Goal: Feedback & Contribution: Leave review/rating

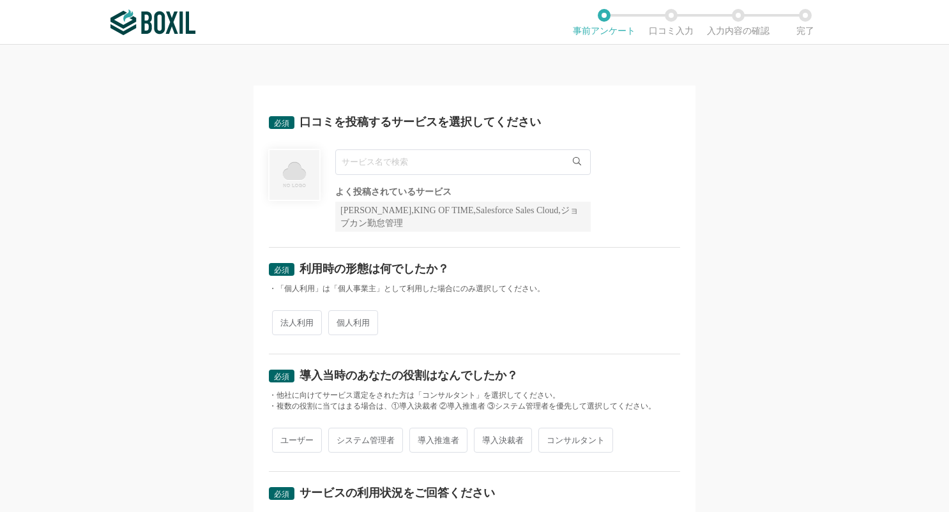
click at [429, 165] on input "text" at bounding box center [462, 162] width 255 height 26
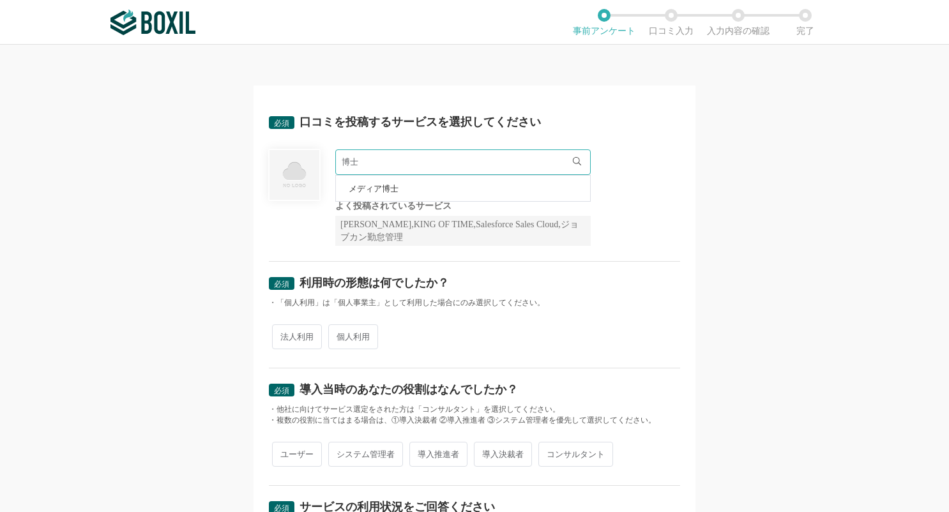
click at [383, 192] on span "メディア博士" at bounding box center [374, 189] width 50 height 8
type input "メディア博士"
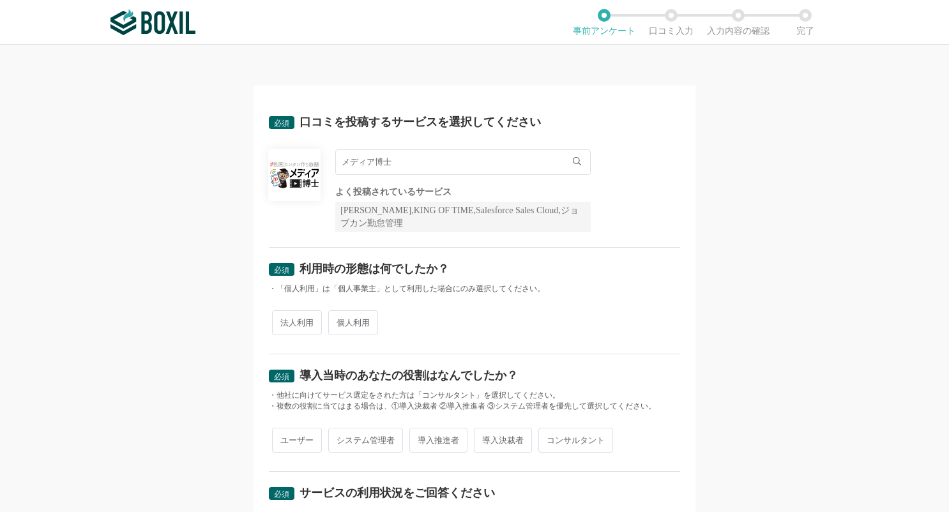
click at [308, 324] on span "法人利用" at bounding box center [297, 322] width 50 height 25
click at [284, 321] on input "法人利用" at bounding box center [279, 316] width 8 height 8
radio input "true"
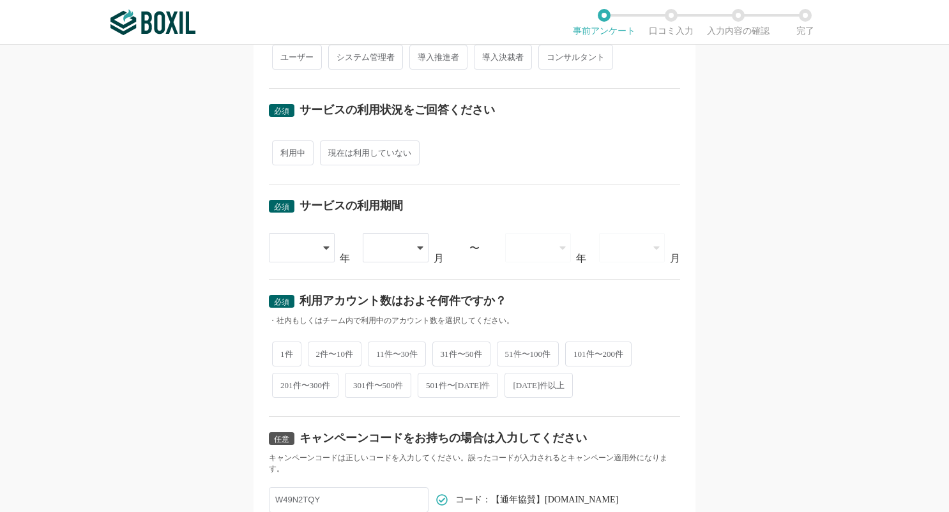
scroll to position [255, 0]
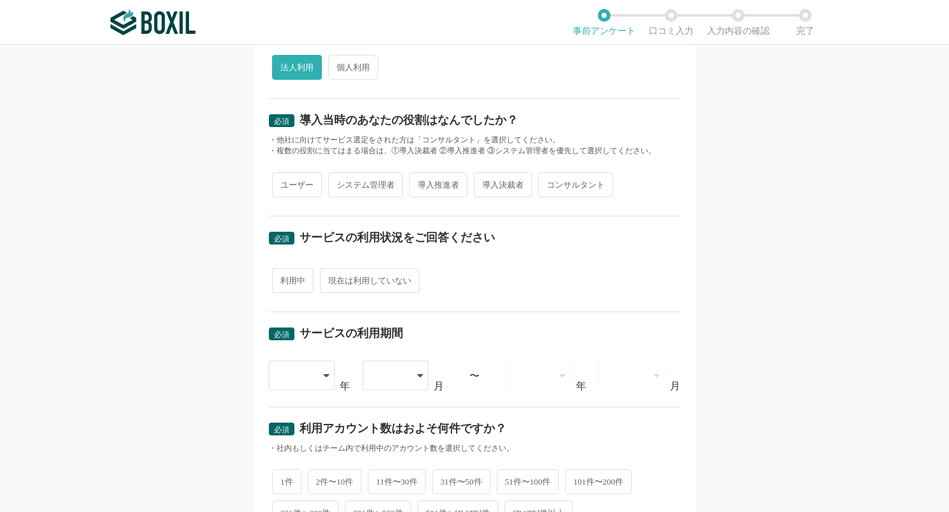
click at [443, 182] on span "導入推進者" at bounding box center [438, 184] width 58 height 25
click at [421, 182] on input "導入推進者" at bounding box center [417, 178] width 8 height 8
radio input "true"
click at [287, 285] on span "利用中" at bounding box center [293, 280] width 42 height 25
click at [284, 278] on input "利用中" at bounding box center [279, 274] width 8 height 8
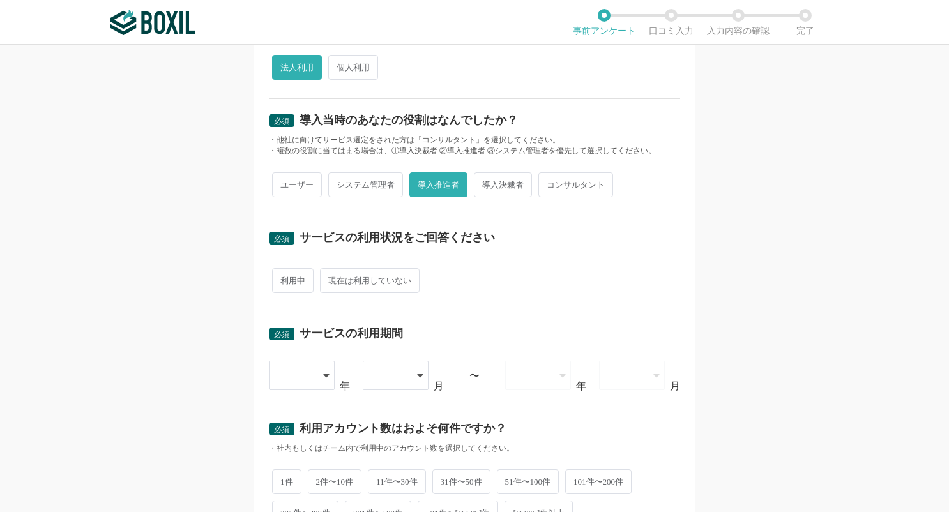
radio input "true"
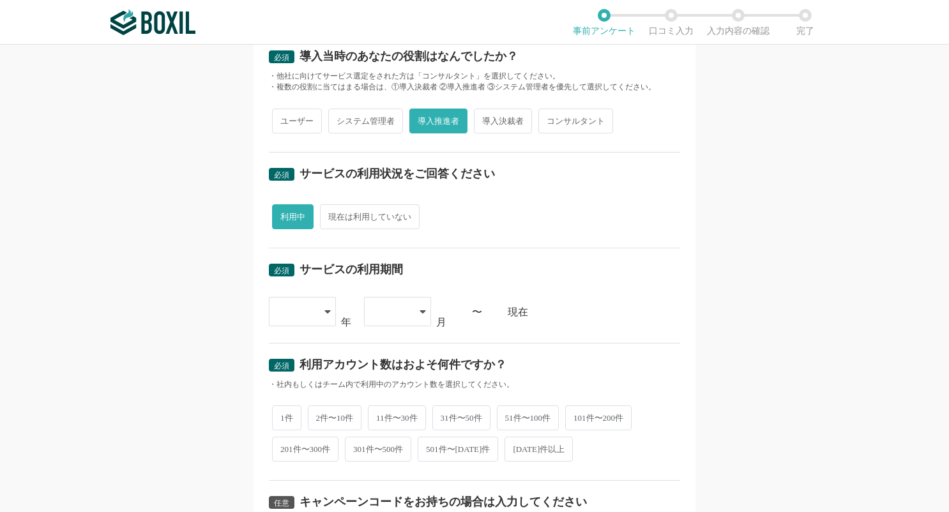
click at [314, 315] on div at bounding box center [302, 311] width 67 height 29
click at [295, 467] on li "[DATE]" at bounding box center [302, 478] width 67 height 31
click at [408, 315] on div at bounding box center [397, 311] width 67 height 29
click at [408, 415] on li "03" at bounding box center [397, 409] width 67 height 31
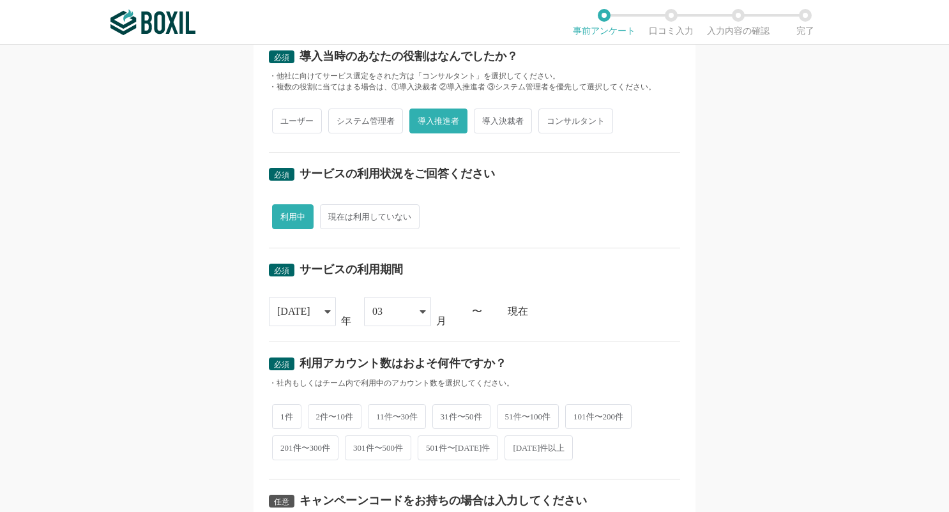
scroll to position [383, 0]
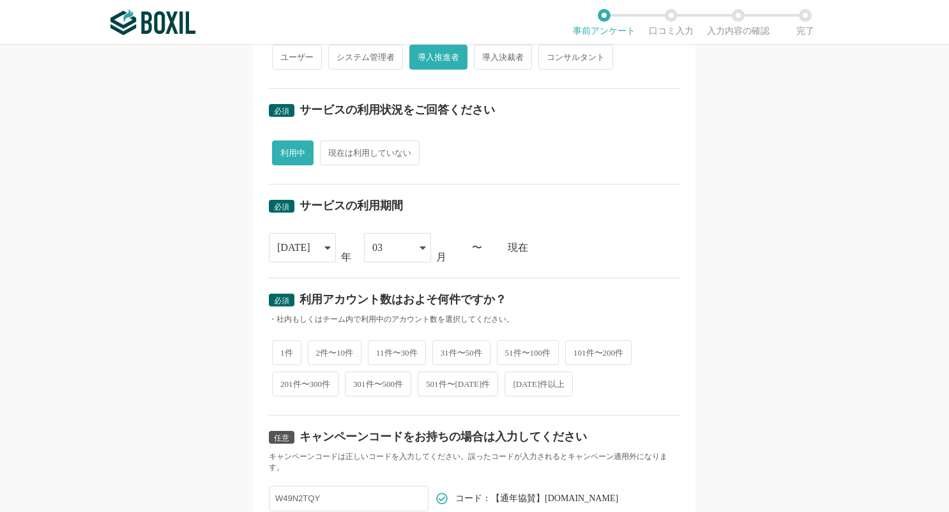
click at [335, 356] on span "2件〜10件" at bounding box center [335, 352] width 54 height 25
click at [319, 351] on input "2件〜10件" at bounding box center [315, 346] width 8 height 8
radio input "true"
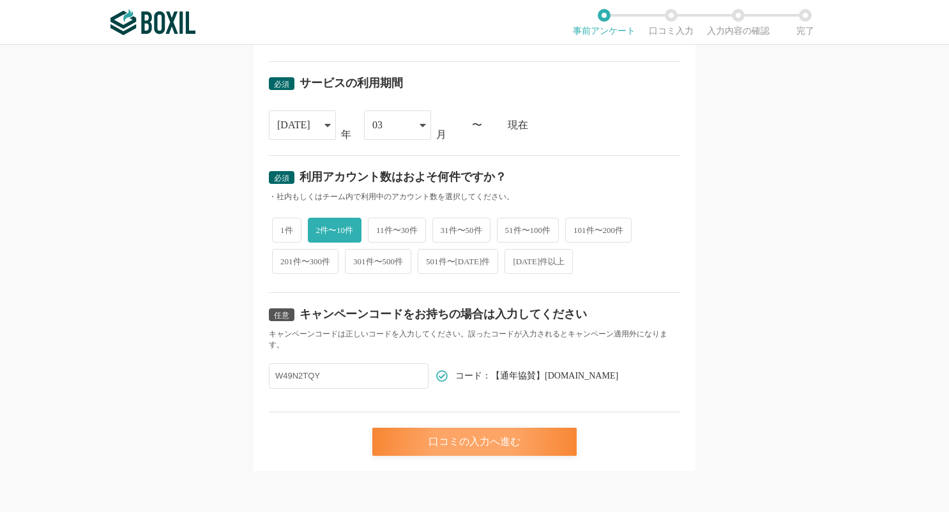
click at [488, 437] on div "口コミの入力へ進む" at bounding box center [474, 442] width 204 height 28
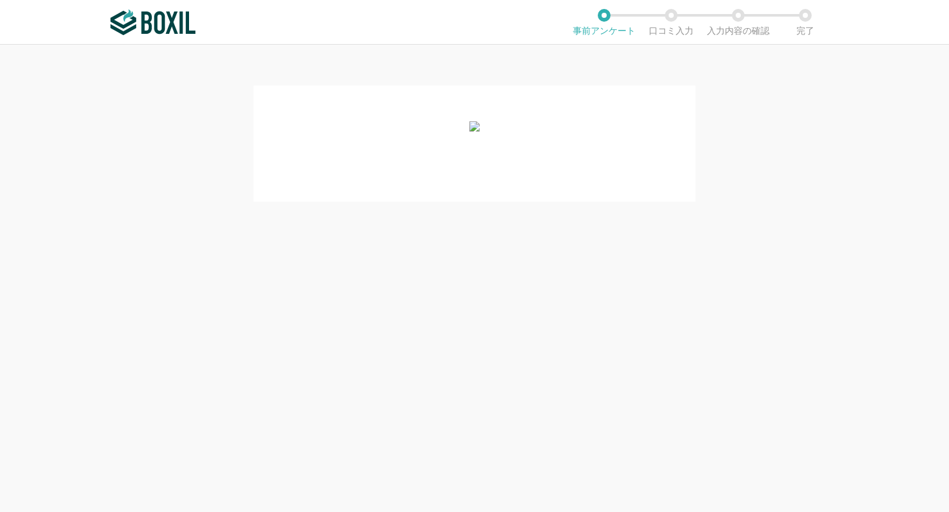
scroll to position [0, 0]
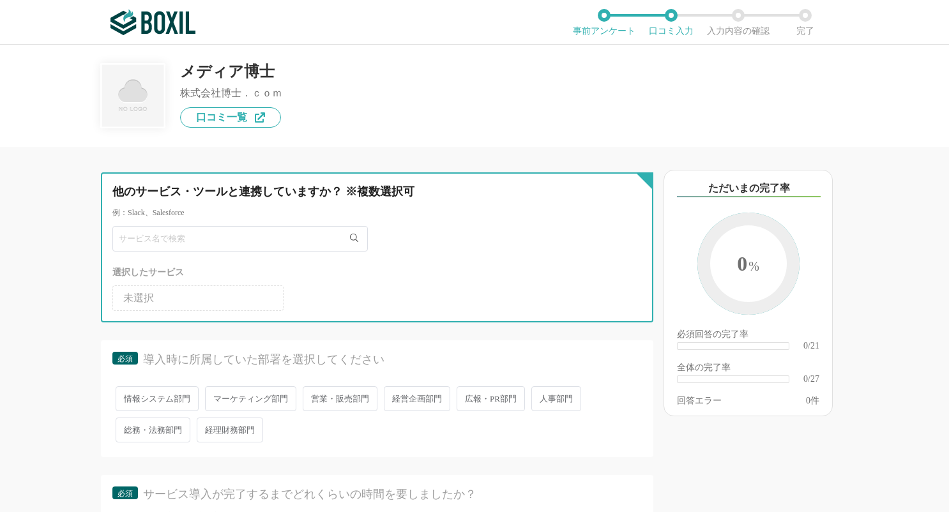
click at [195, 244] on input "text" at bounding box center [239, 239] width 255 height 26
type input "博士"
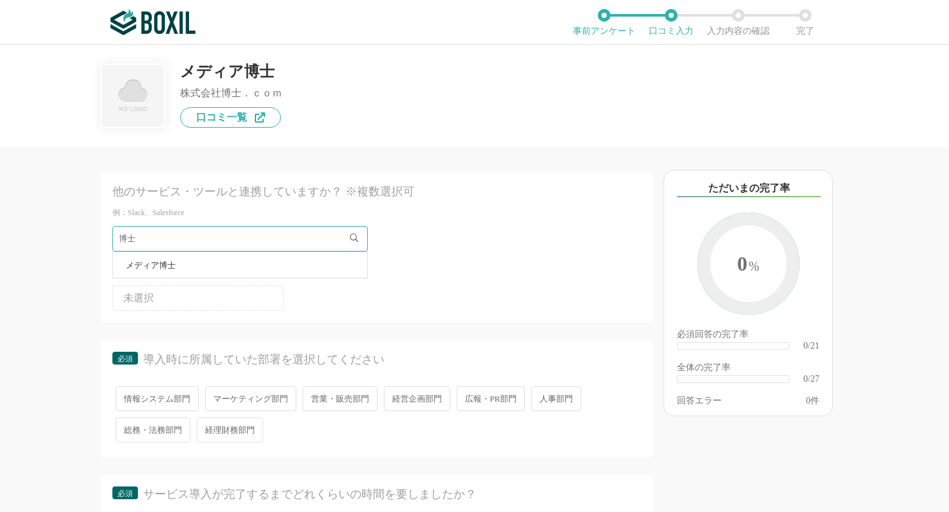
click at [149, 268] on span "メディア博士" at bounding box center [151, 265] width 50 height 8
click at [248, 396] on span "マーケティング部門" at bounding box center [250, 398] width 91 height 25
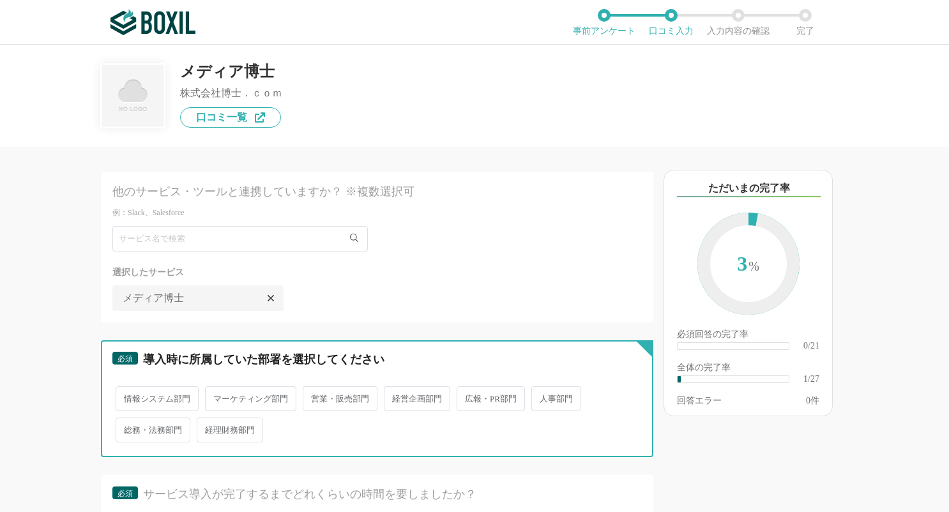
click at [216, 396] on input "マーケティング部門" at bounding box center [212, 392] width 8 height 8
radio input "true"
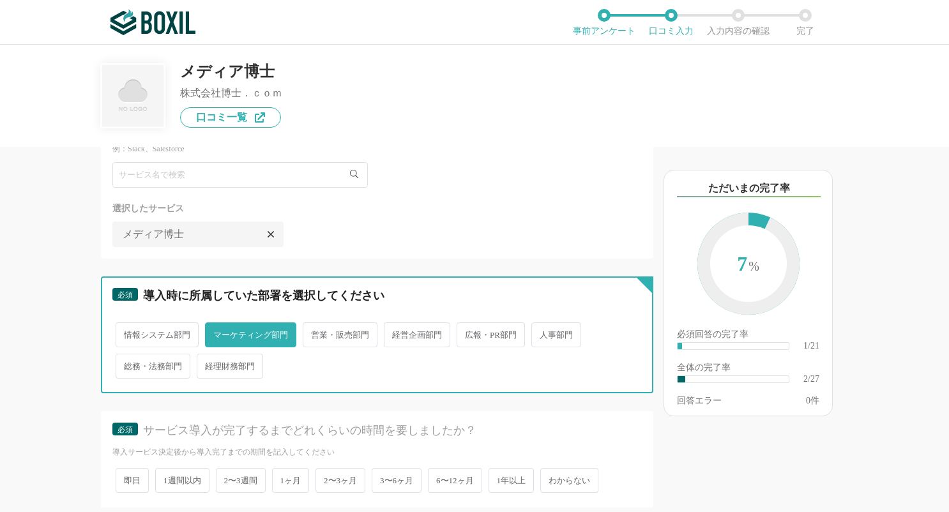
scroll to position [128, 0]
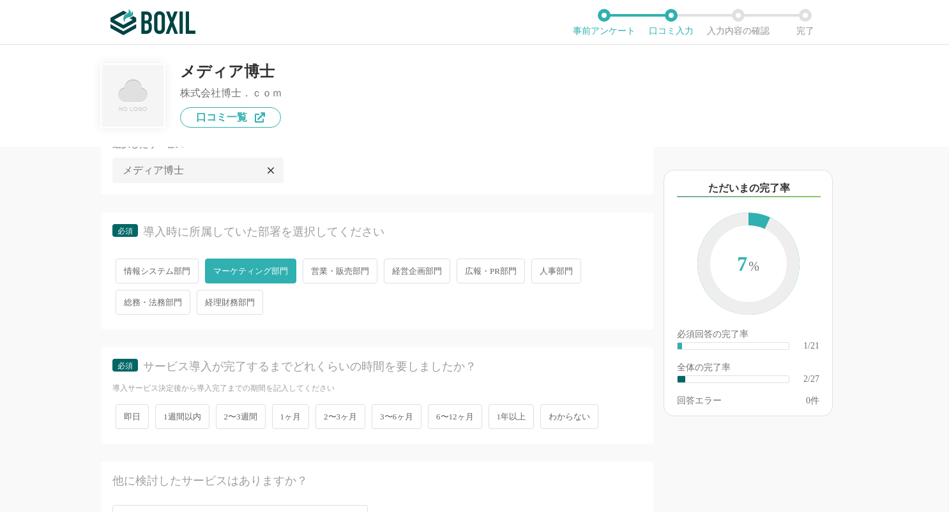
click at [344, 411] on span "2〜3ヶ月" at bounding box center [340, 416] width 50 height 25
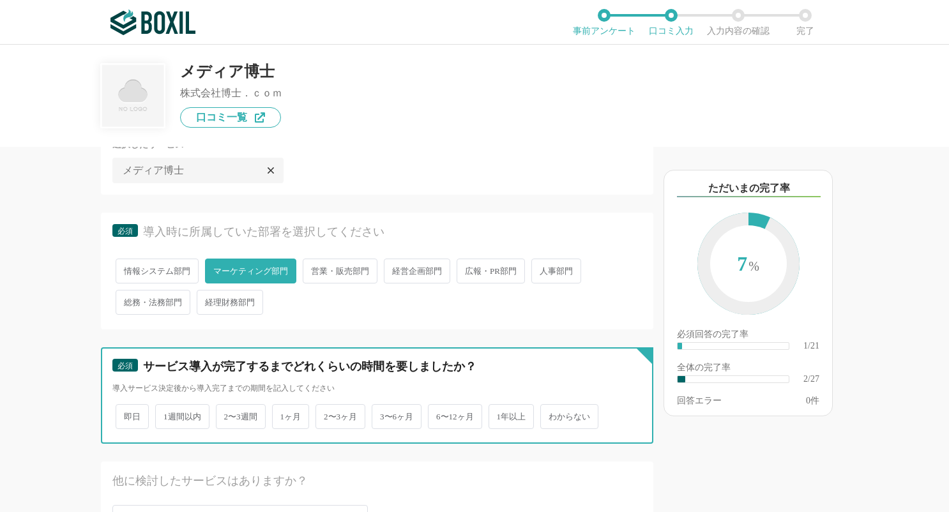
click at [327, 411] on input "2〜3ヶ月" at bounding box center [323, 410] width 8 height 8
radio input "true"
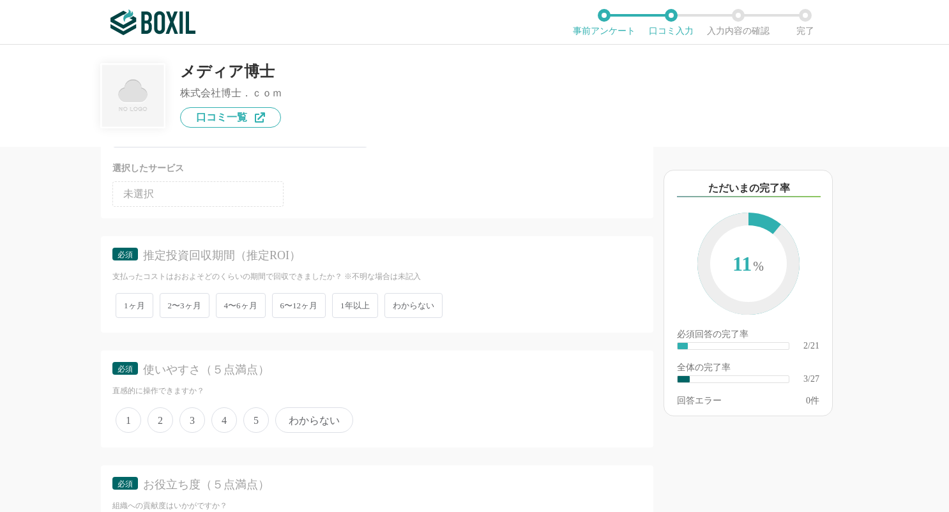
scroll to position [575, 0]
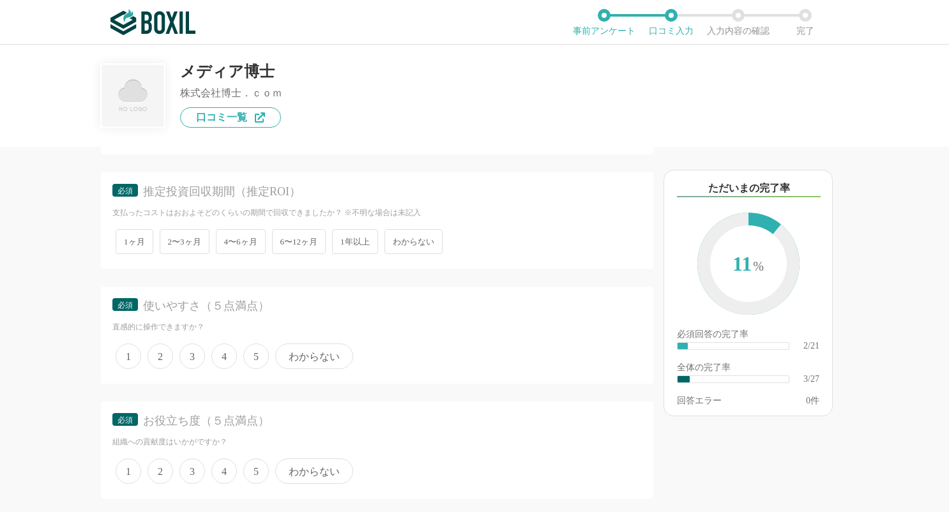
click at [423, 241] on span "わからない" at bounding box center [413, 241] width 58 height 25
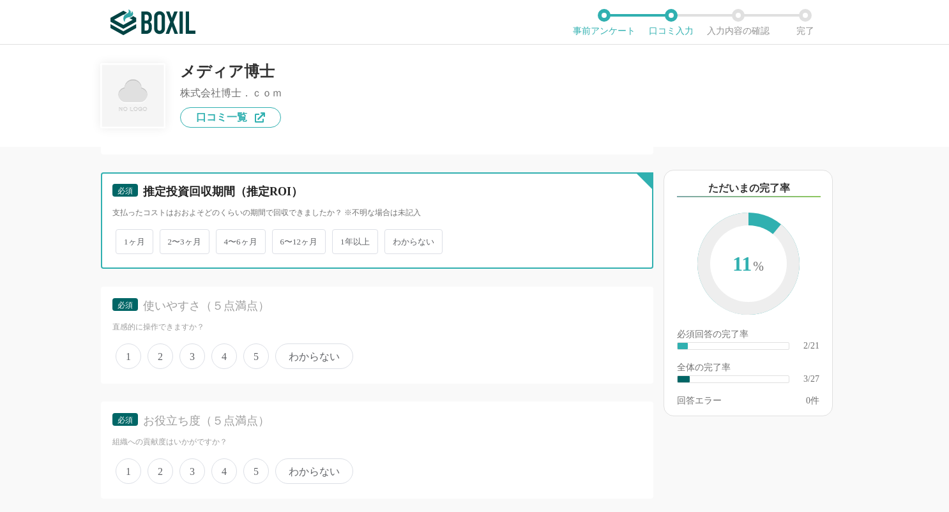
click at [396, 239] on input "わからない" at bounding box center [392, 235] width 8 height 8
radio input "true"
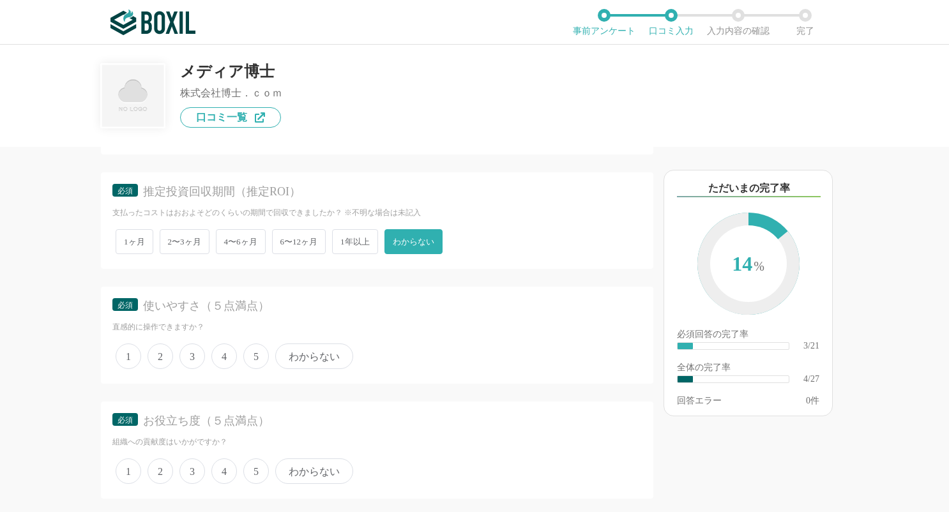
click at [224, 363] on span "4" at bounding box center [224, 357] width 26 height 26
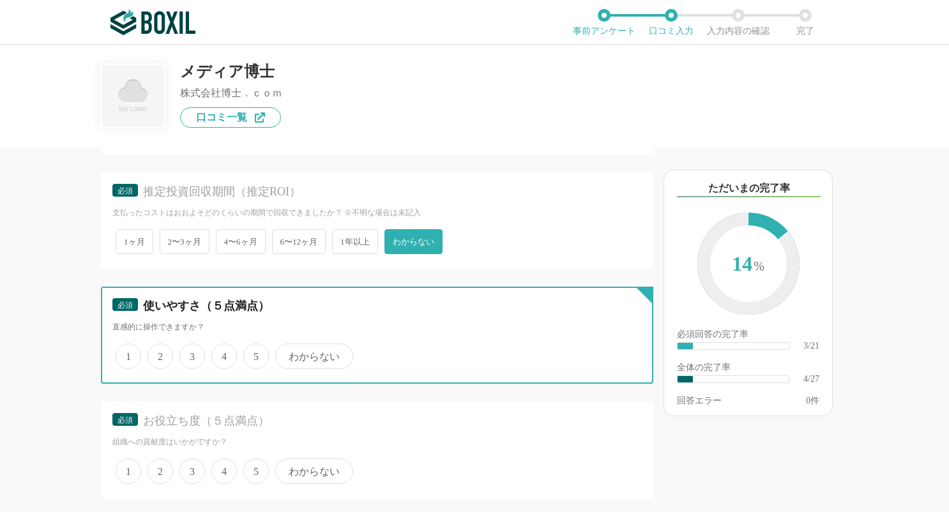
click at [223, 354] on input "4" at bounding box center [219, 350] width 8 height 8
radio input "true"
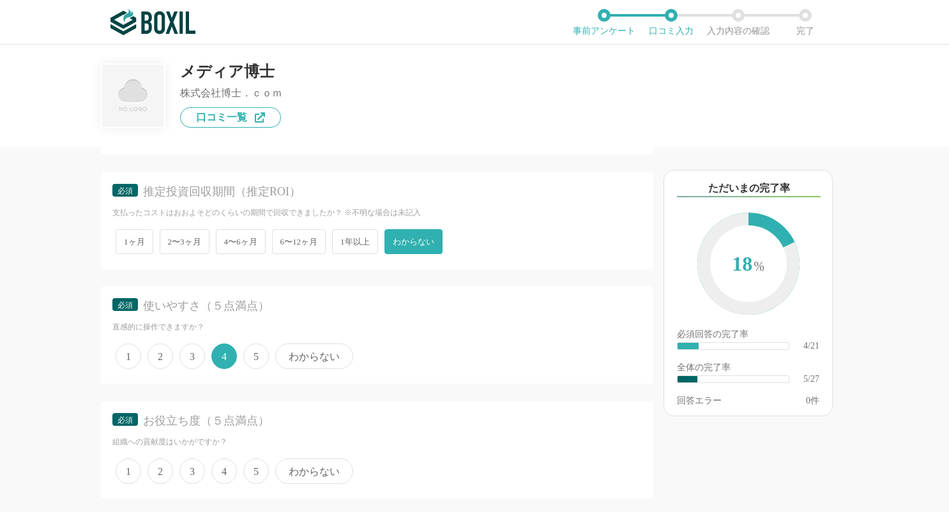
click at [220, 473] on span "4" at bounding box center [224, 472] width 26 height 26
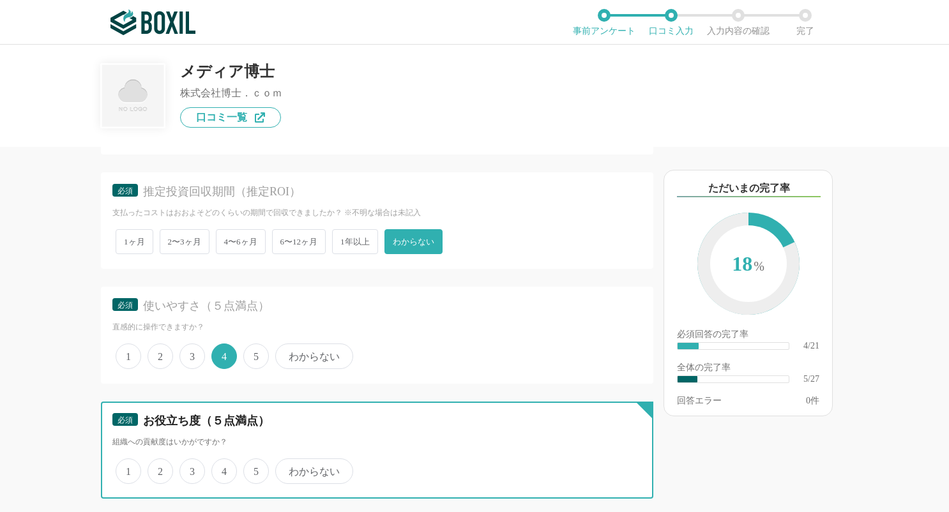
click at [220, 469] on input "4" at bounding box center [219, 464] width 8 height 8
radio input "true"
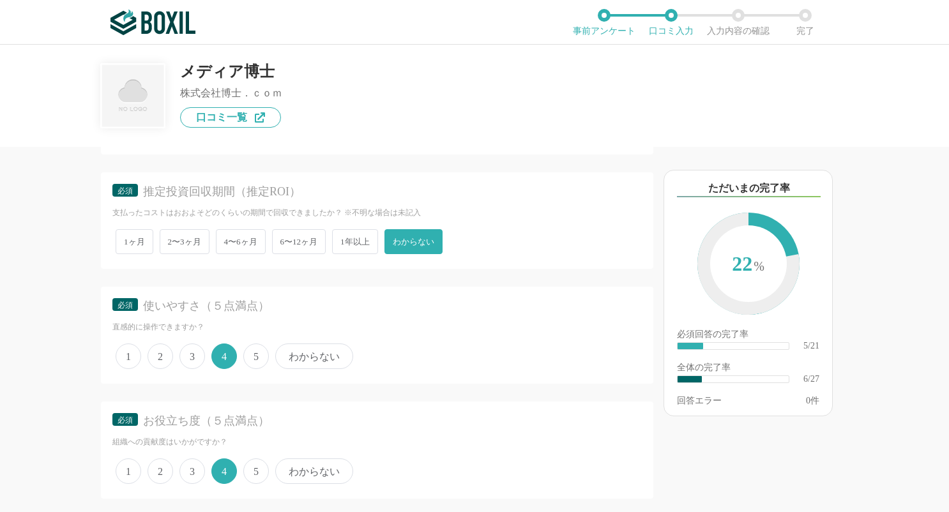
click at [163, 471] on span "2" at bounding box center [161, 472] width 26 height 26
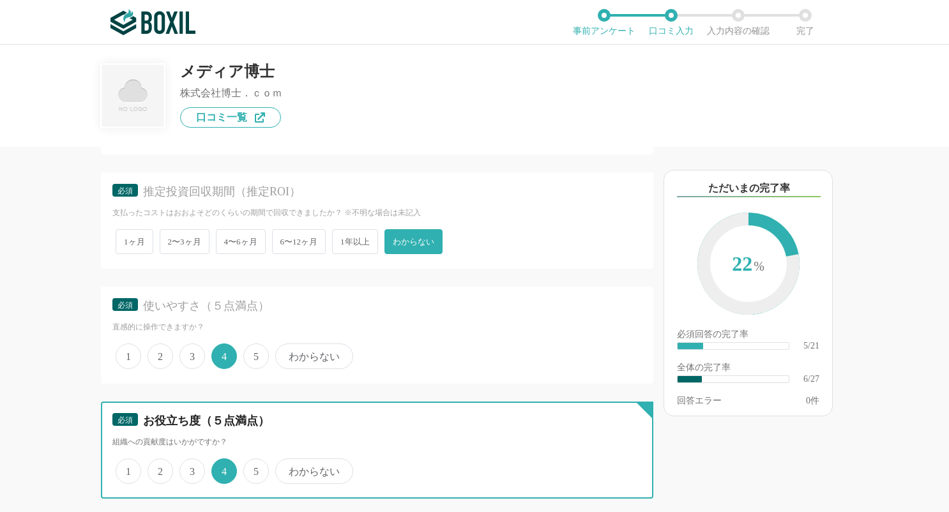
click at [159, 469] on input "2" at bounding box center [155, 464] width 8 height 8
radio input "true"
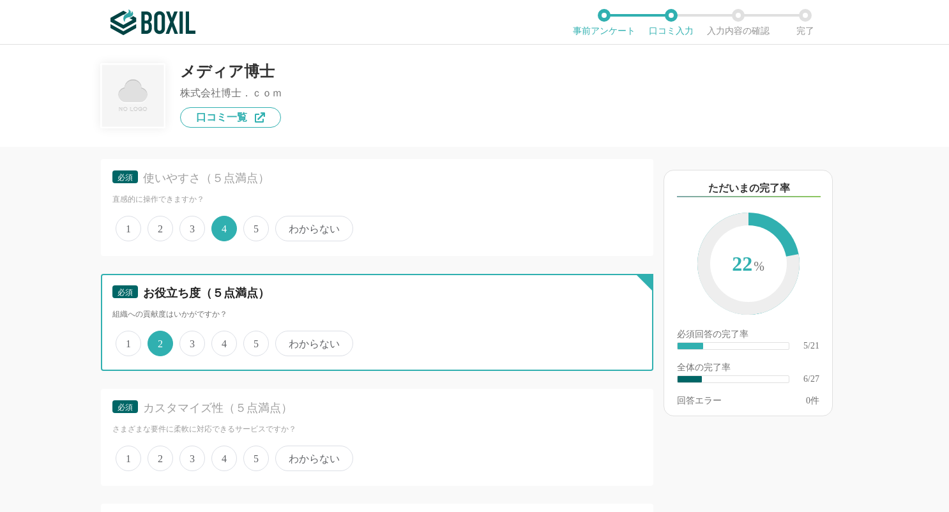
scroll to position [830, 0]
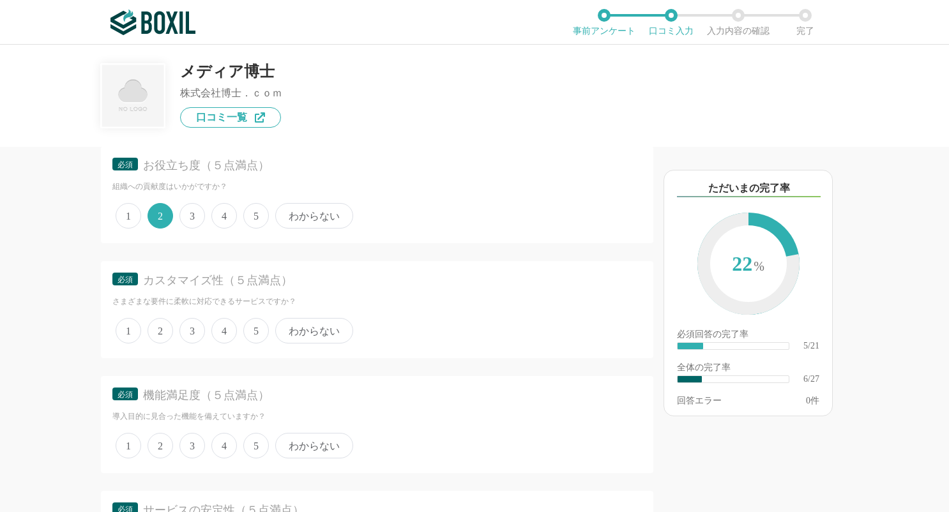
click at [230, 331] on span "4" at bounding box center [224, 331] width 26 height 26
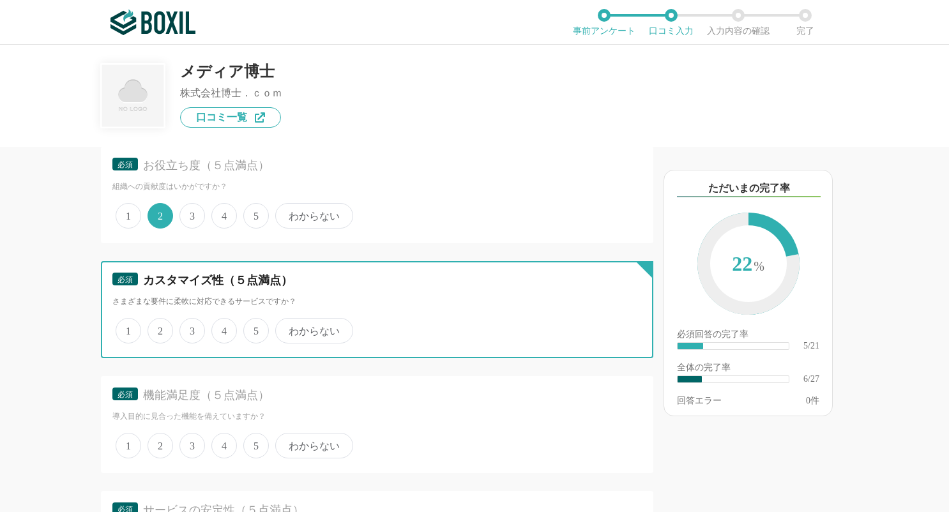
click at [223, 328] on input "4" at bounding box center [219, 324] width 8 height 8
radio input "true"
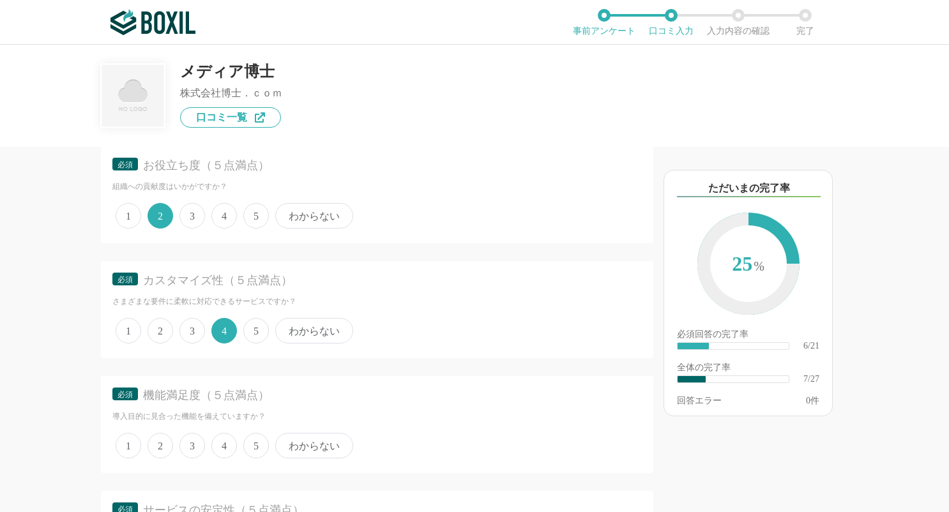
click at [242, 445] on div "1 2 3 4 5 わからない" at bounding box center [376, 446] width 529 height 32
click at [260, 441] on span "5" at bounding box center [256, 446] width 26 height 26
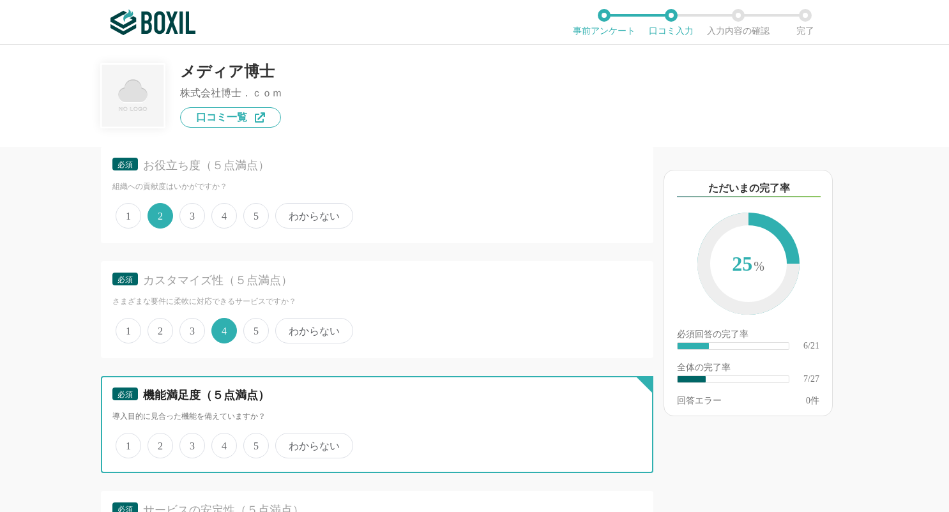
click at [255, 441] on input "5" at bounding box center [251, 439] width 8 height 8
radio input "true"
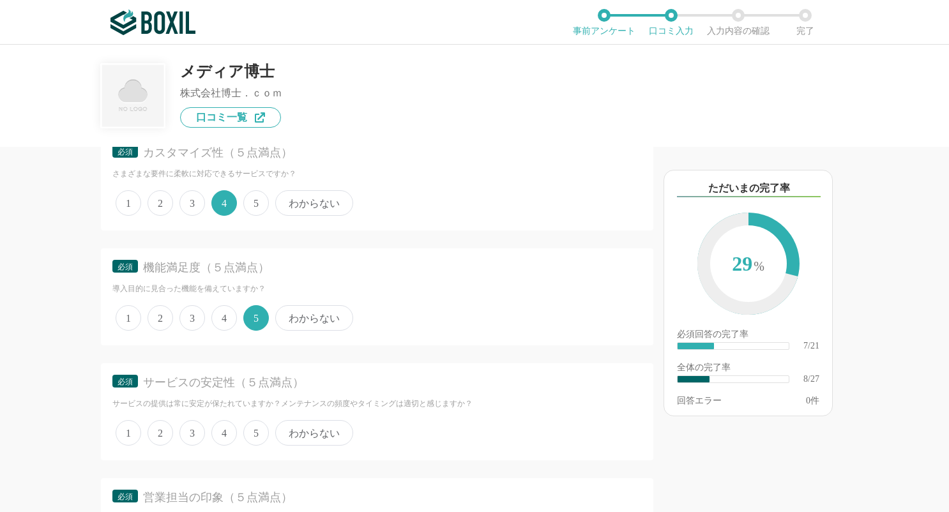
click at [257, 439] on span "5" at bounding box center [256, 433] width 26 height 26
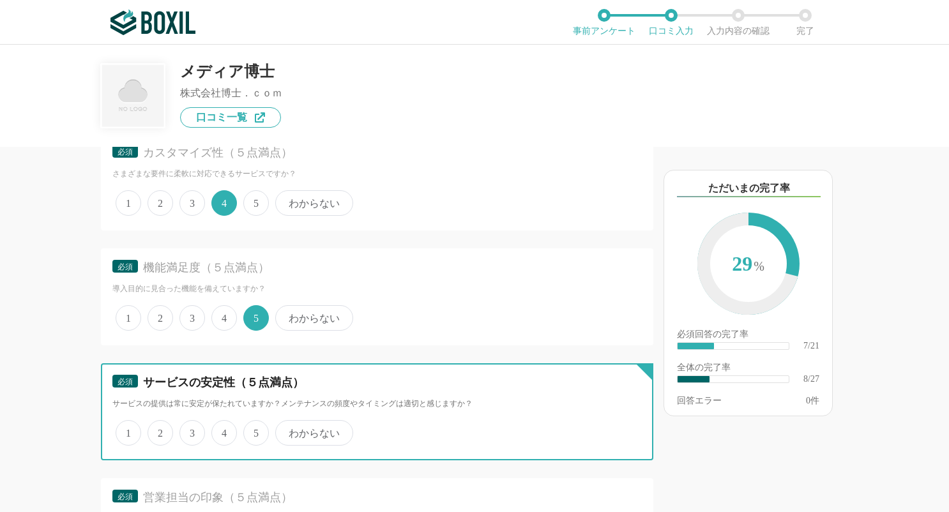
click at [255, 430] on input "5" at bounding box center [251, 426] width 8 height 8
radio input "true"
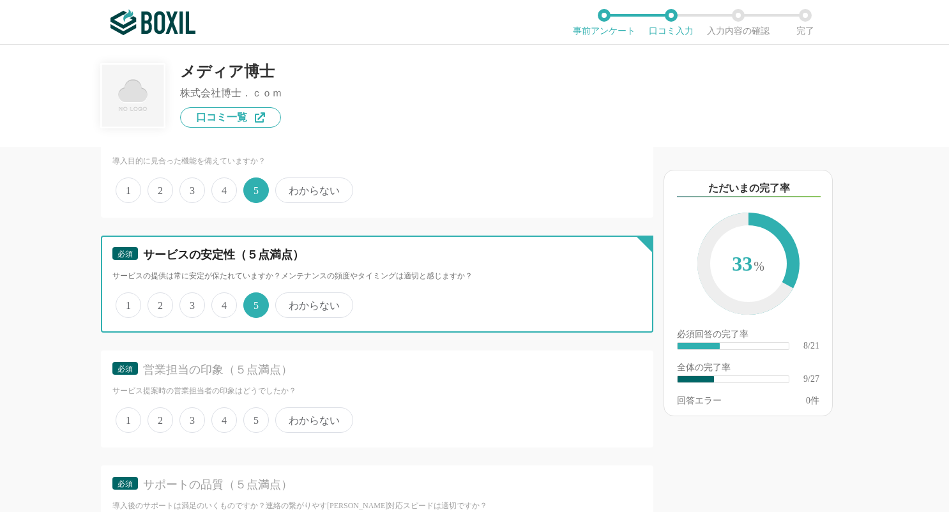
scroll to position [1150, 0]
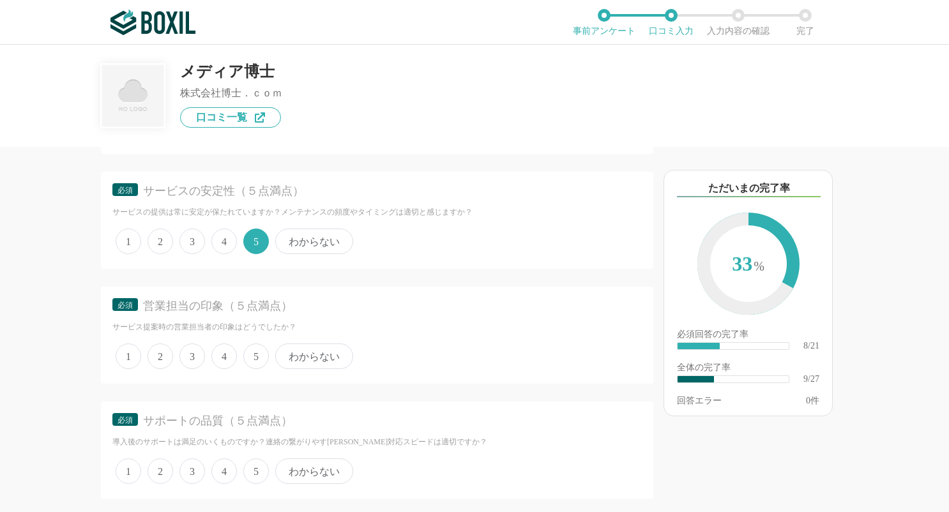
click at [254, 351] on span "5" at bounding box center [256, 357] width 26 height 26
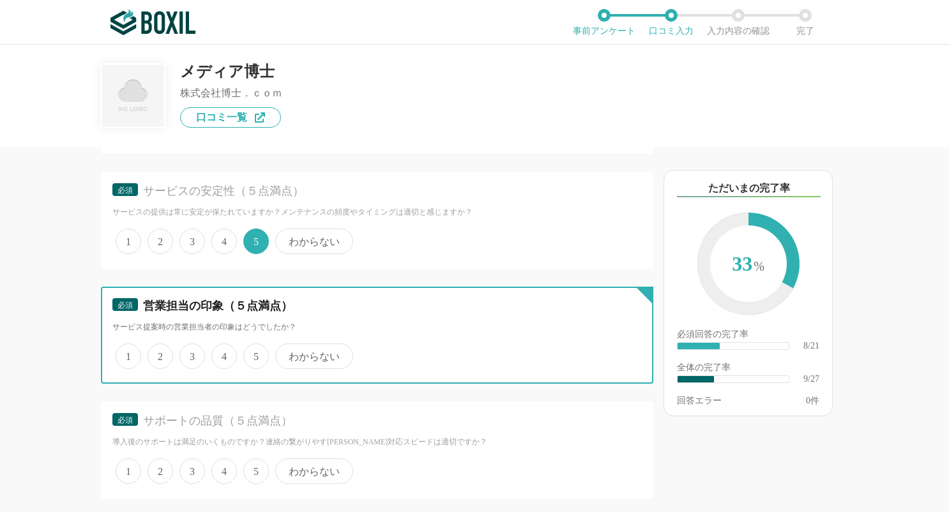
click at [254, 351] on input "5" at bounding box center [251, 350] width 8 height 8
radio input "true"
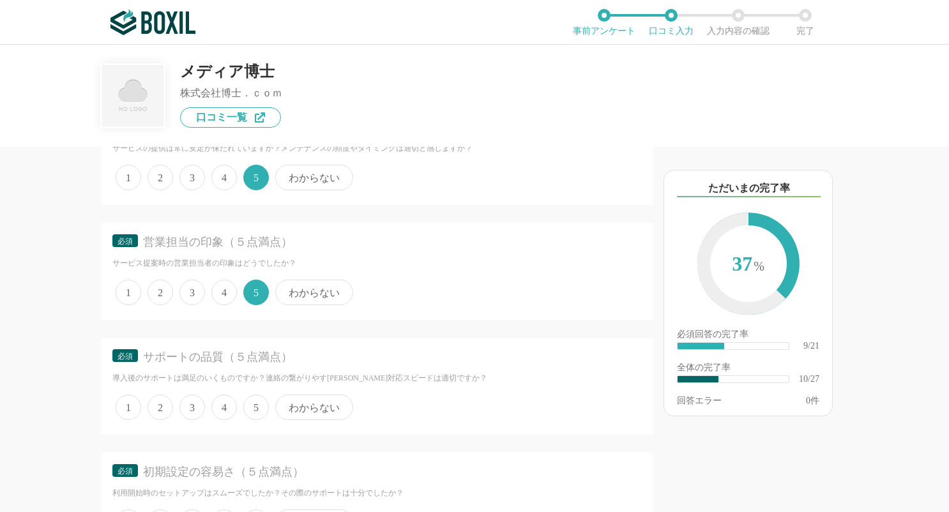
click at [225, 409] on span "4" at bounding box center [224, 408] width 26 height 26
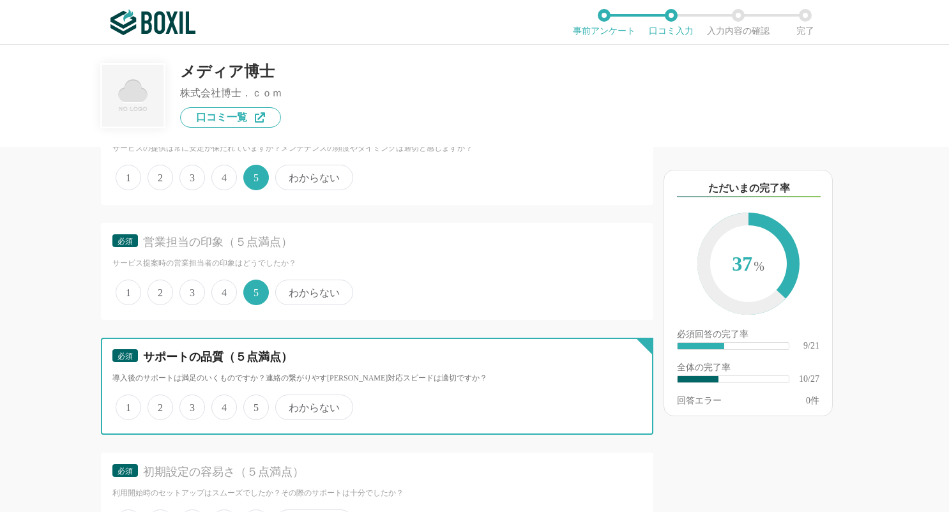
click at [223, 405] on input "4" at bounding box center [219, 401] width 8 height 8
radio input "true"
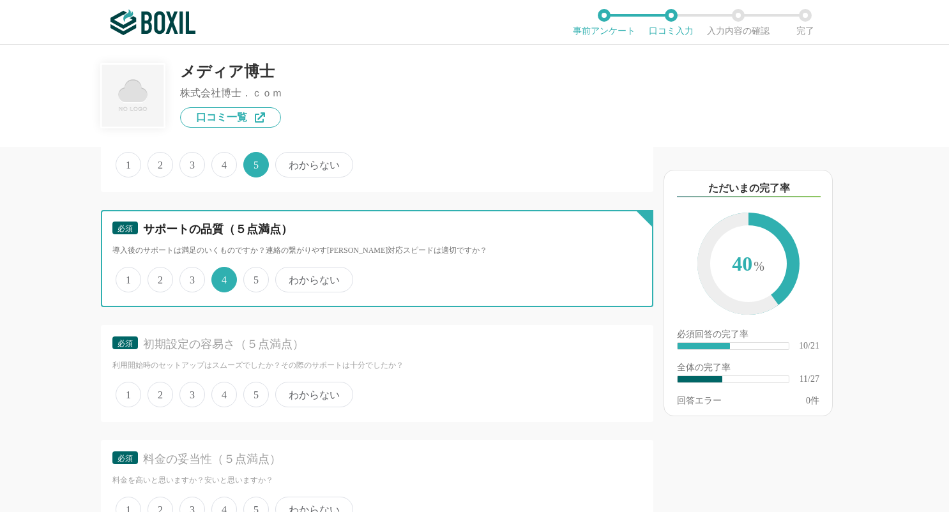
scroll to position [1405, 0]
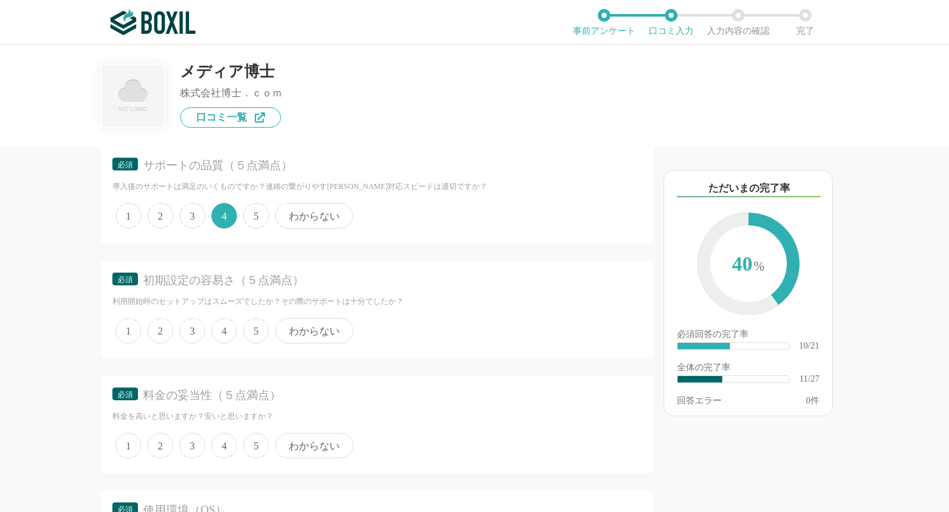
click at [260, 391] on div "料金の妥当性（５点満点）" at bounding box center [381, 396] width 476 height 16
click at [255, 336] on span "5" at bounding box center [256, 331] width 26 height 26
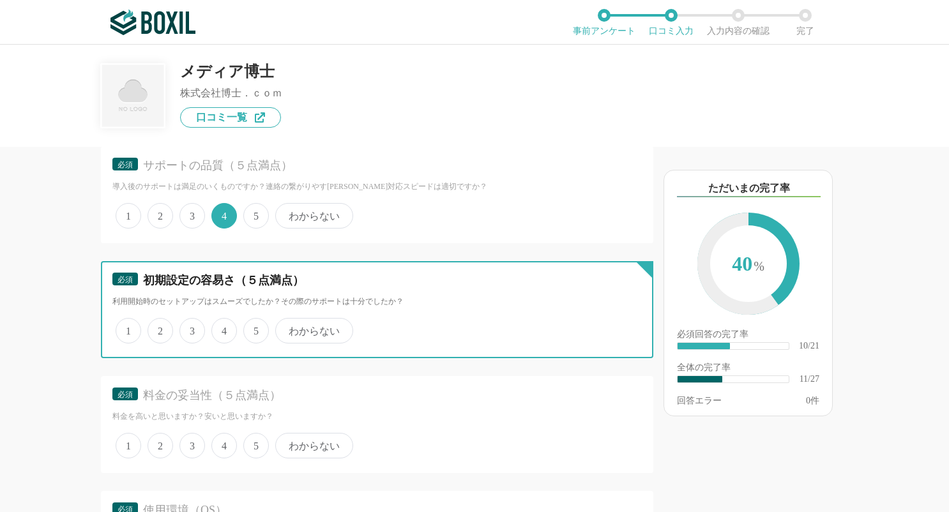
click at [255, 328] on input "5" at bounding box center [251, 324] width 8 height 8
radio input "true"
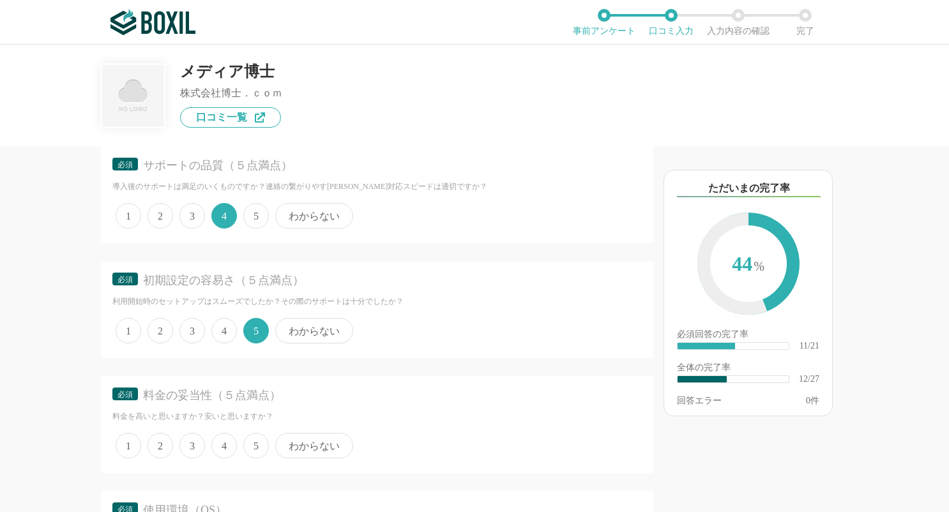
click at [305, 451] on span "わからない" at bounding box center [314, 446] width 78 height 26
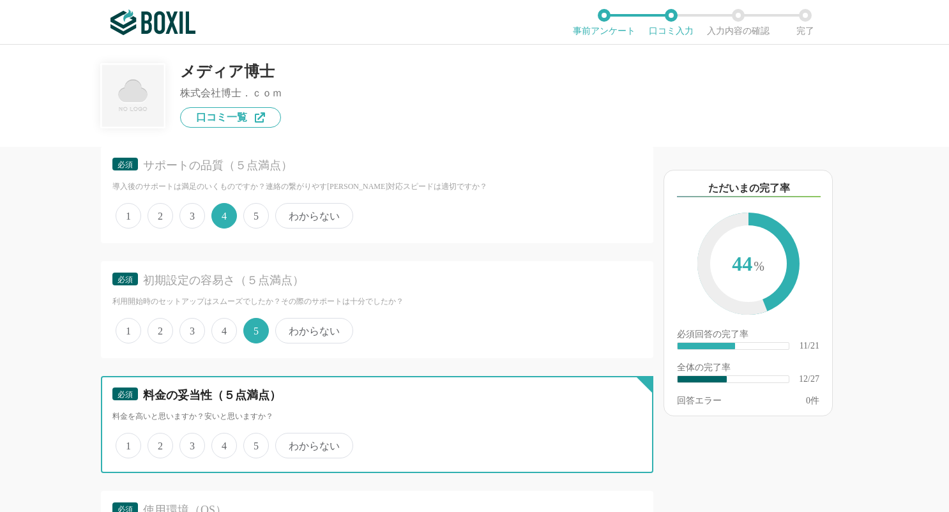
click at [287, 443] on input "わからない" at bounding box center [282, 439] width 8 height 8
radio input "true"
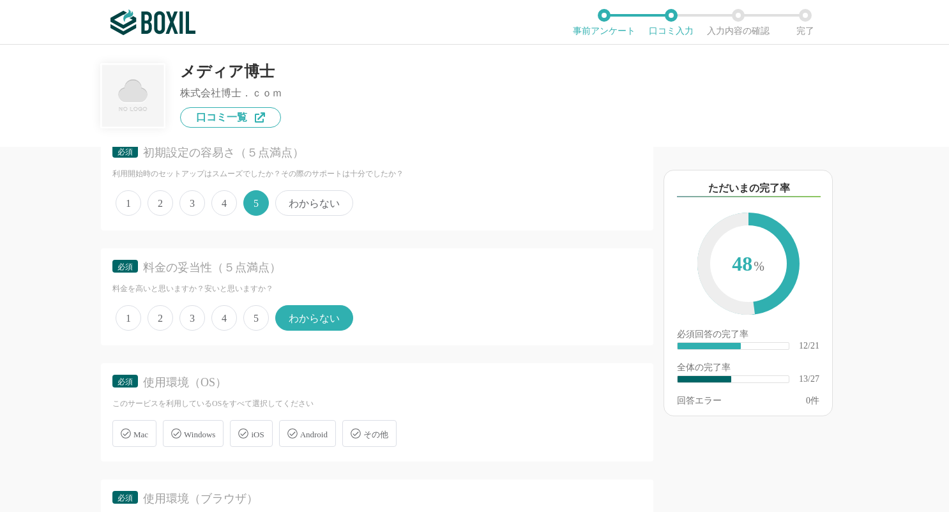
click at [149, 434] on div "Mac" at bounding box center [134, 433] width 44 height 27
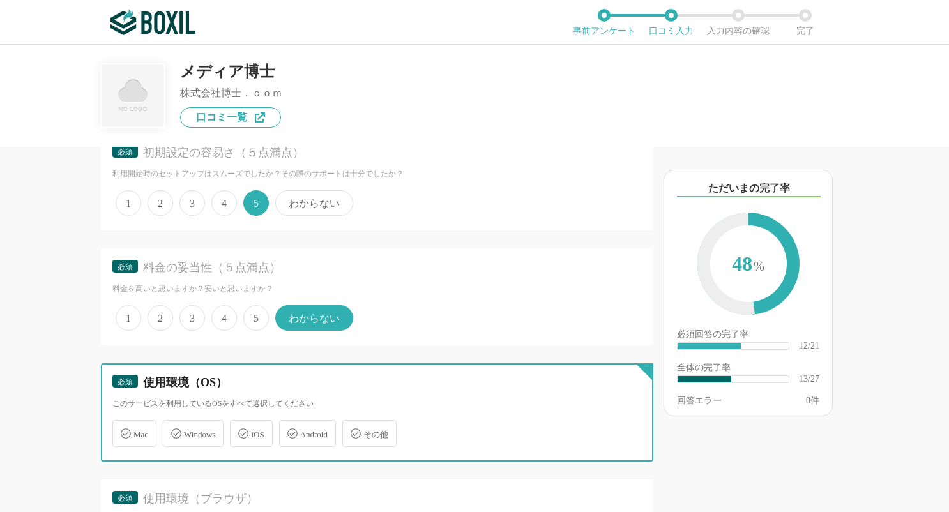
click at [123, 430] on input "Mac" at bounding box center [119, 426] width 8 height 8
checkbox input "true"
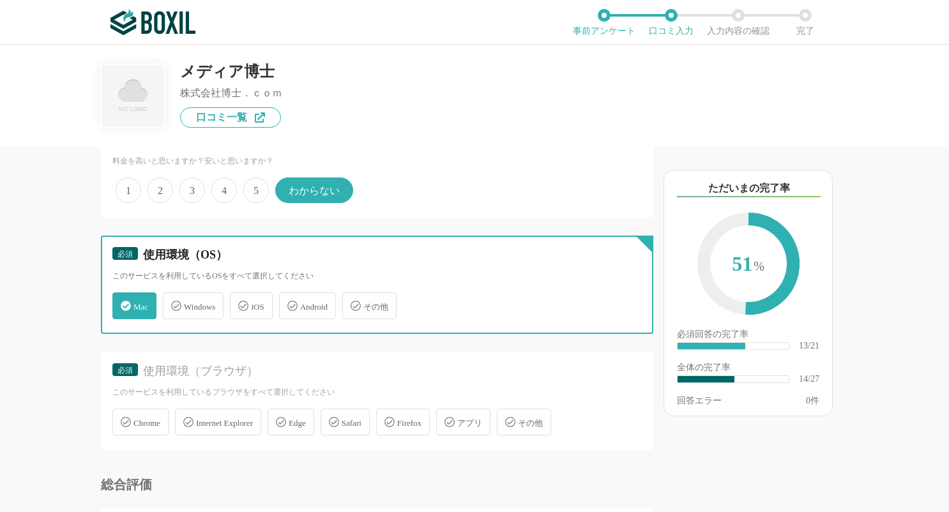
scroll to position [1724, 0]
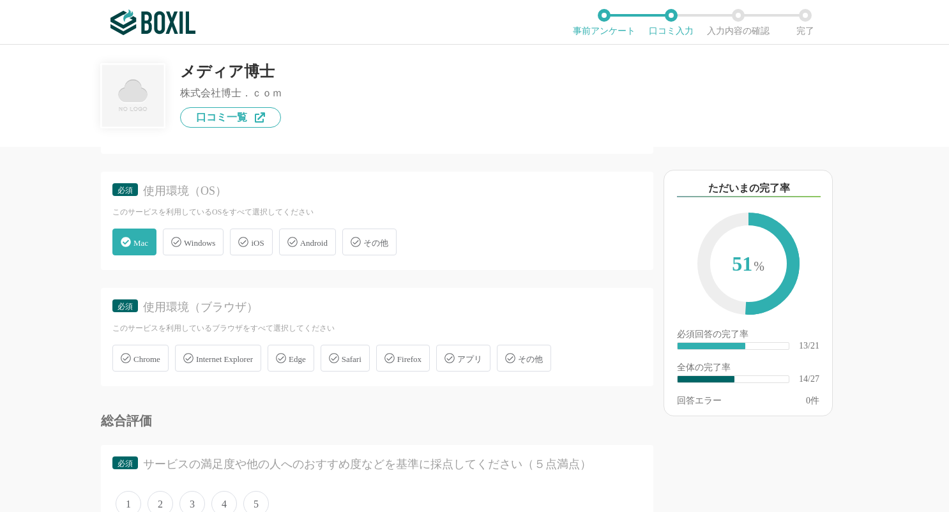
click at [286, 360] on icon at bounding box center [281, 358] width 10 height 10
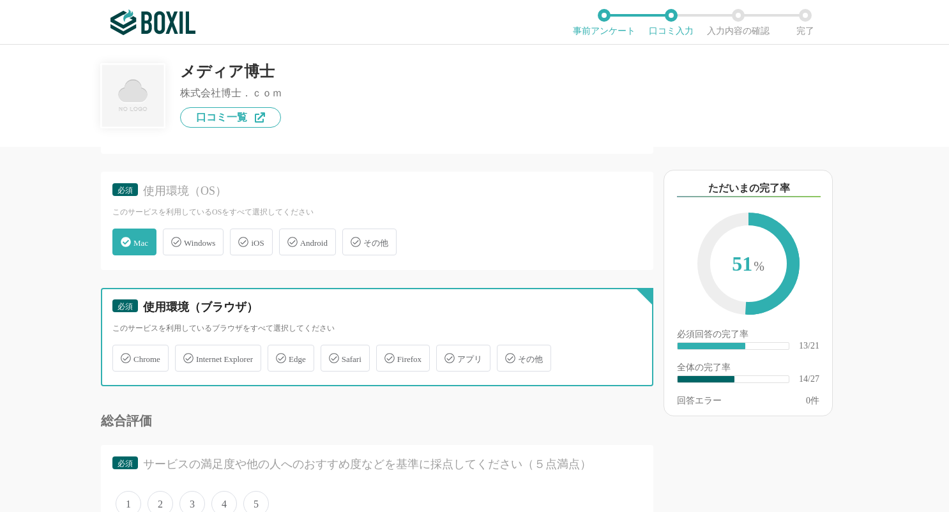
click at [278, 355] on input "Edge" at bounding box center [274, 351] width 8 height 8
checkbox input "true"
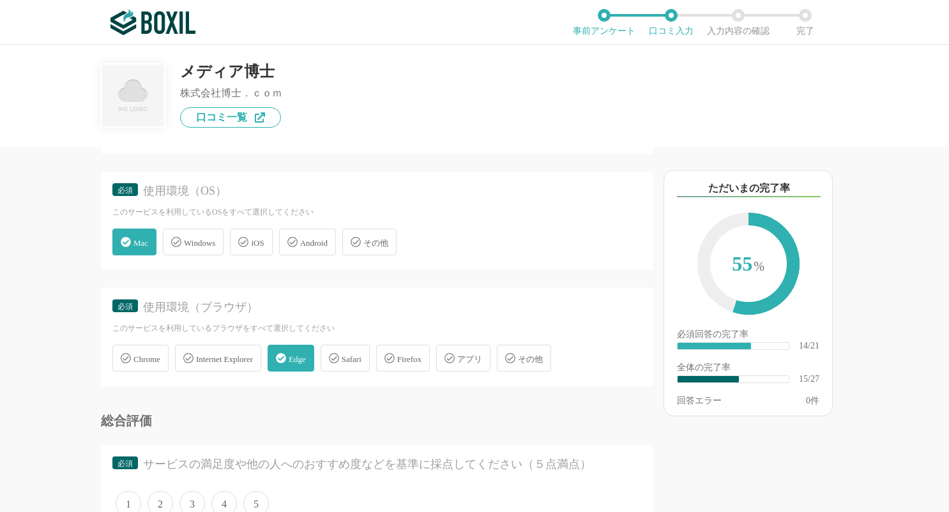
click at [146, 365] on div "Chrome" at bounding box center [140, 358] width 56 height 27
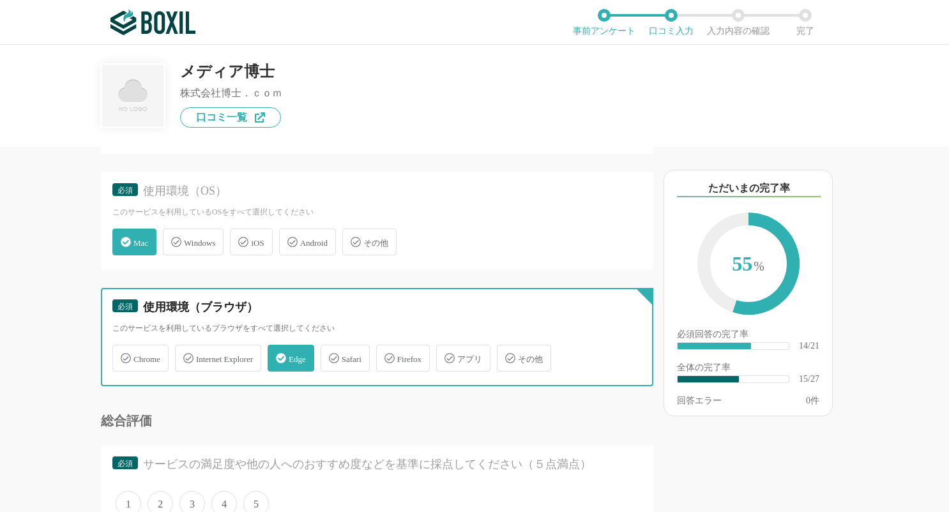
click at [123, 355] on input "Chrome" at bounding box center [119, 351] width 8 height 8
checkbox input "true"
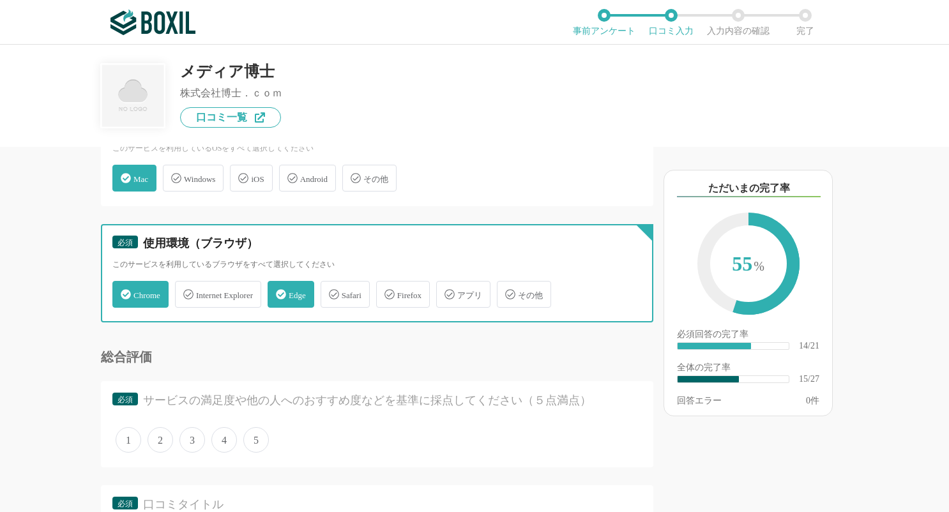
scroll to position [1852, 0]
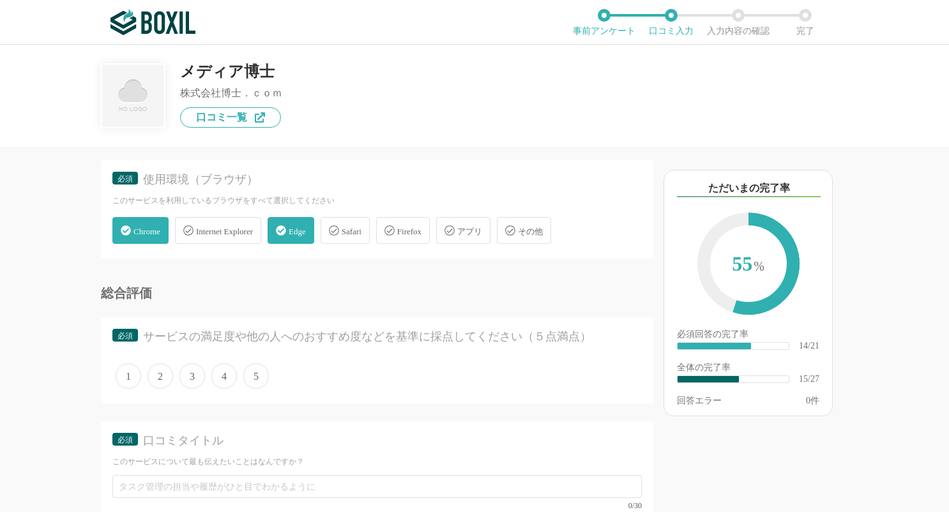
click at [231, 375] on span "4" at bounding box center [224, 376] width 26 height 26
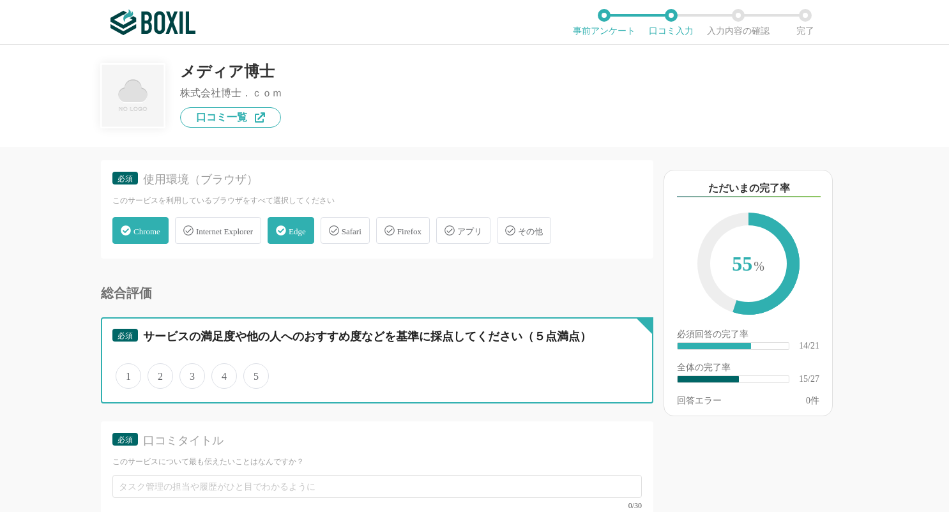
click at [223, 374] on input "4" at bounding box center [219, 369] width 8 height 8
radio input "true"
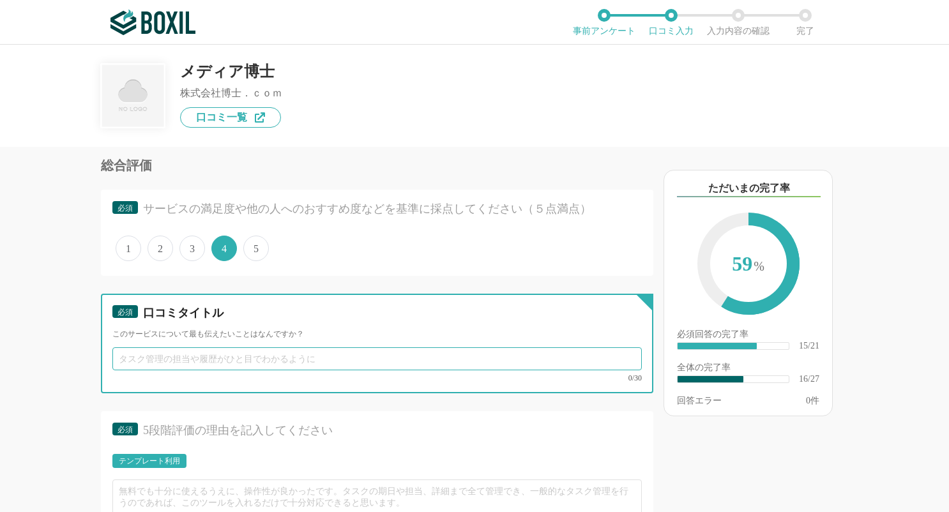
click at [237, 369] on input "text" at bounding box center [376, 358] width 529 height 23
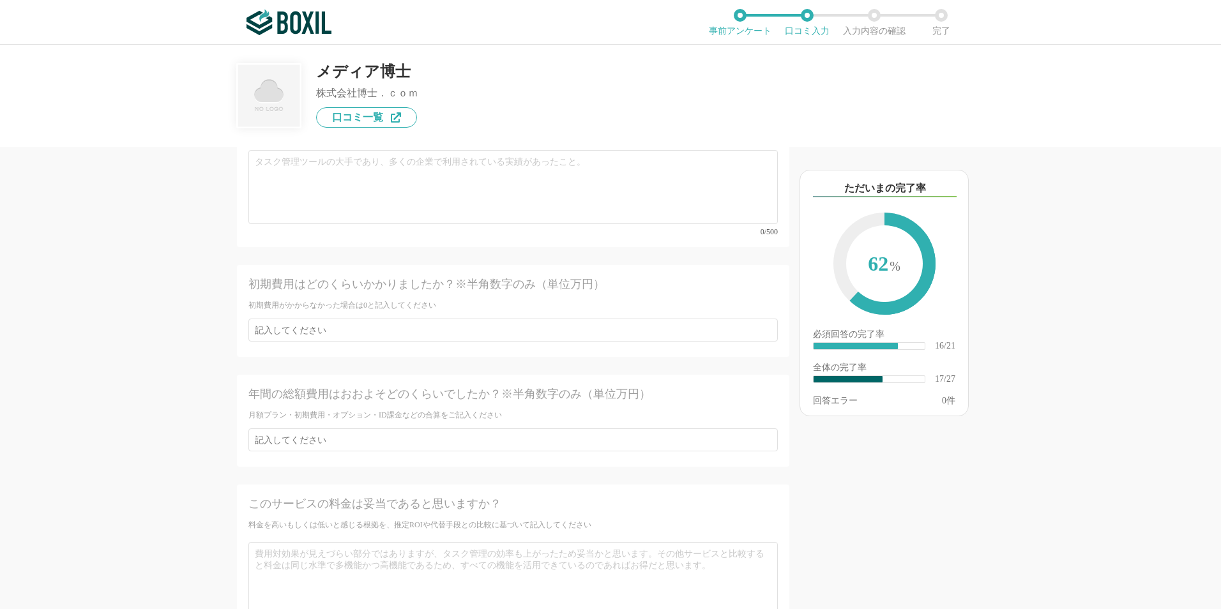
scroll to position [3322, 0]
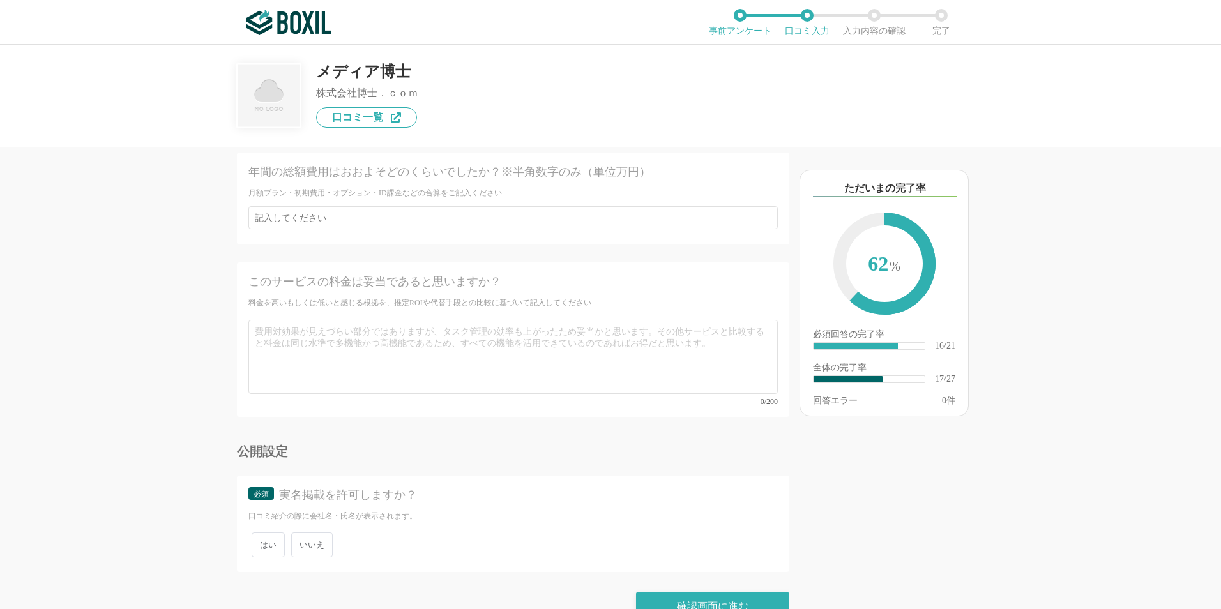
type input "導入後のフォロー"
click at [312, 512] on span "いいえ" at bounding box center [312, 545] width 42 height 25
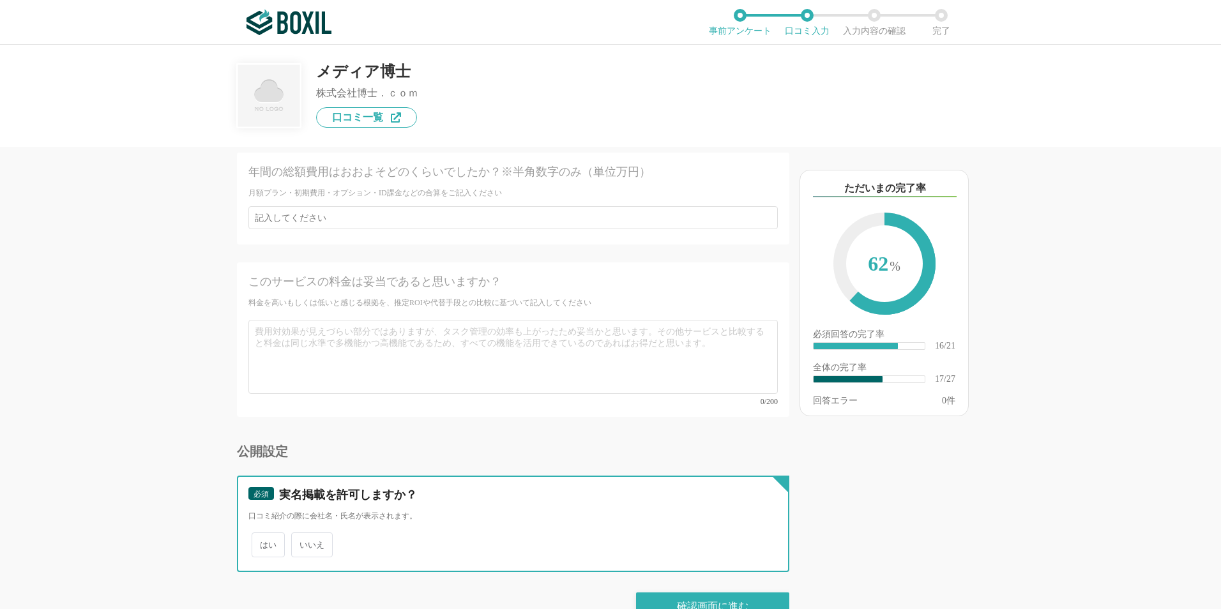
click at [303, 512] on input "いいえ" at bounding box center [298, 539] width 8 height 8
radio input "true"
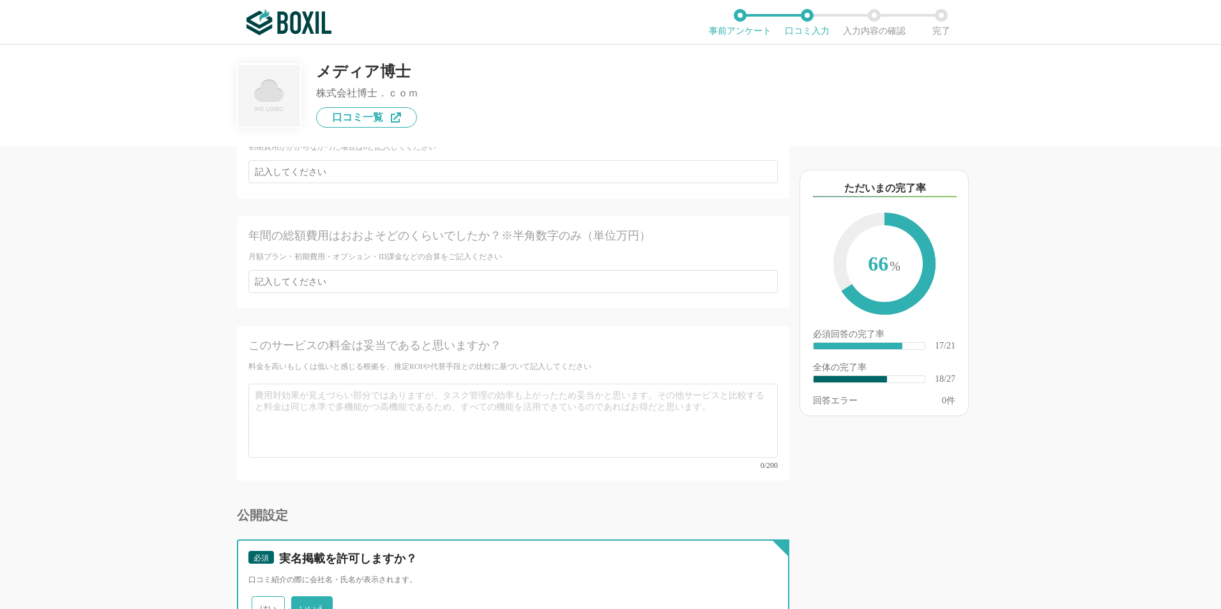
scroll to position [3194, 0]
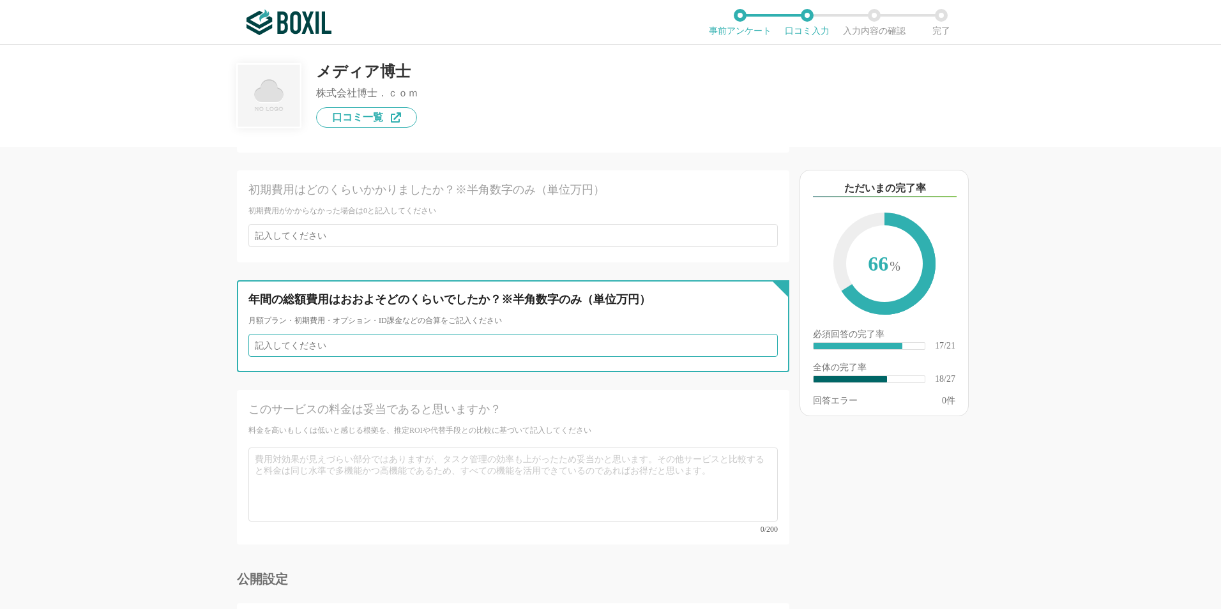
click at [350, 334] on input "number" at bounding box center [512, 345] width 529 height 23
click at [754, 334] on input "239" at bounding box center [512, 345] width 529 height 23
click at [758, 334] on input "238" at bounding box center [512, 345] width 529 height 23
click at [720, 334] on input "238" at bounding box center [512, 345] width 529 height 23
type input "240"
